Goal: Information Seeking & Learning: Find specific fact

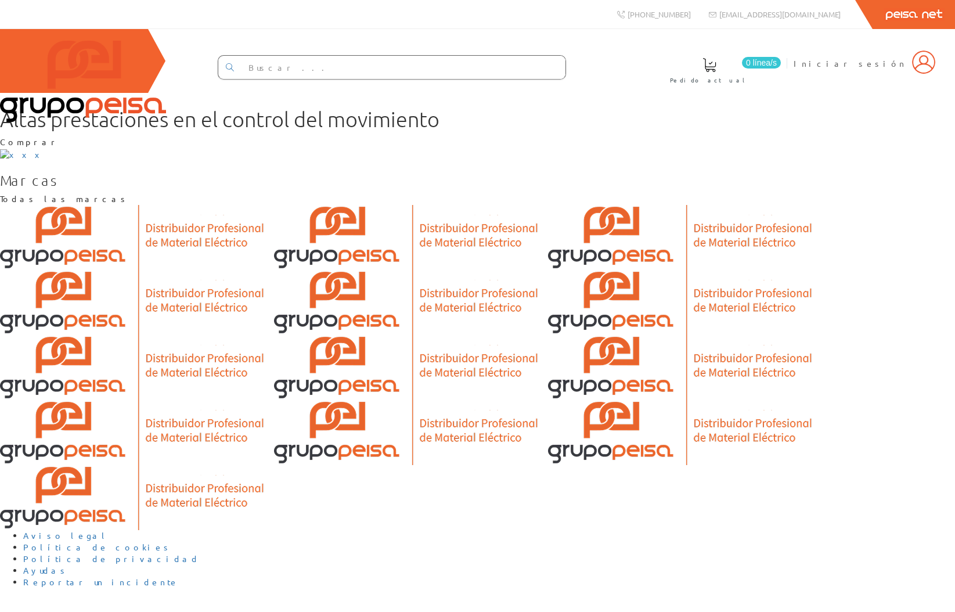
click at [447, 67] on input "text" at bounding box center [403, 67] width 324 height 23
type input "in"
click at [241, 73] on link at bounding box center [229, 67] width 23 height 20
